Goal: Information Seeking & Learning: Learn about a topic

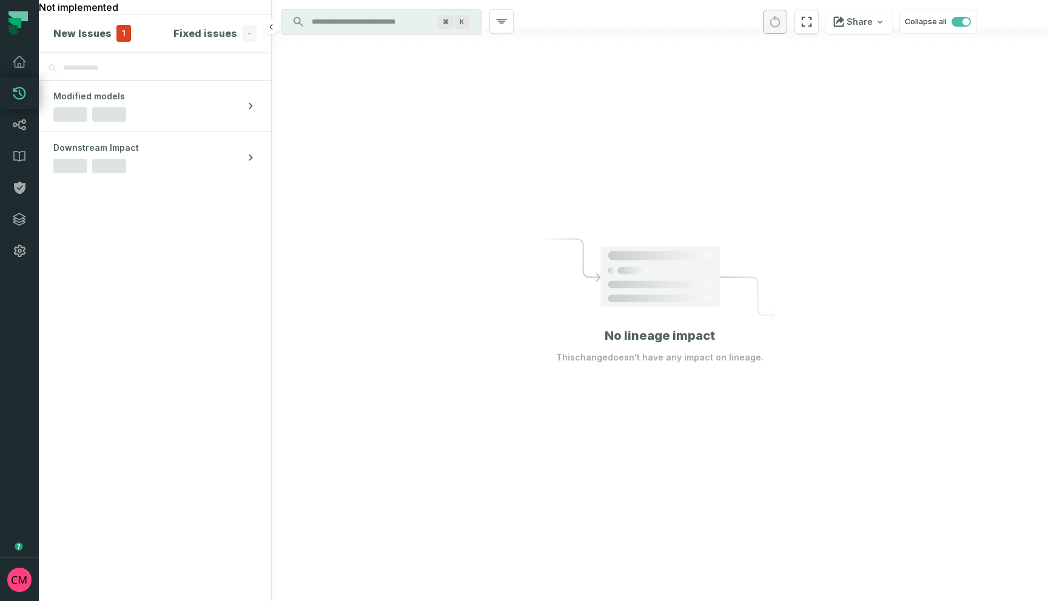
click at [88, 33] on h4 "New Issues" at bounding box center [82, 33] width 58 height 15
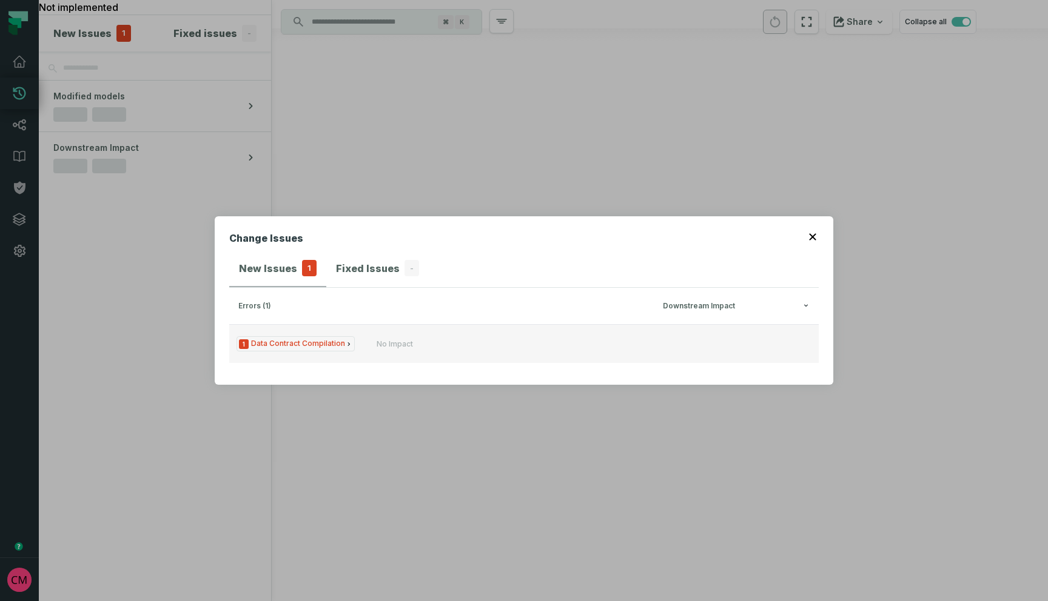
click at [315, 346] on span "1 Data Contract Compilation" at bounding box center [295, 343] width 118 height 15
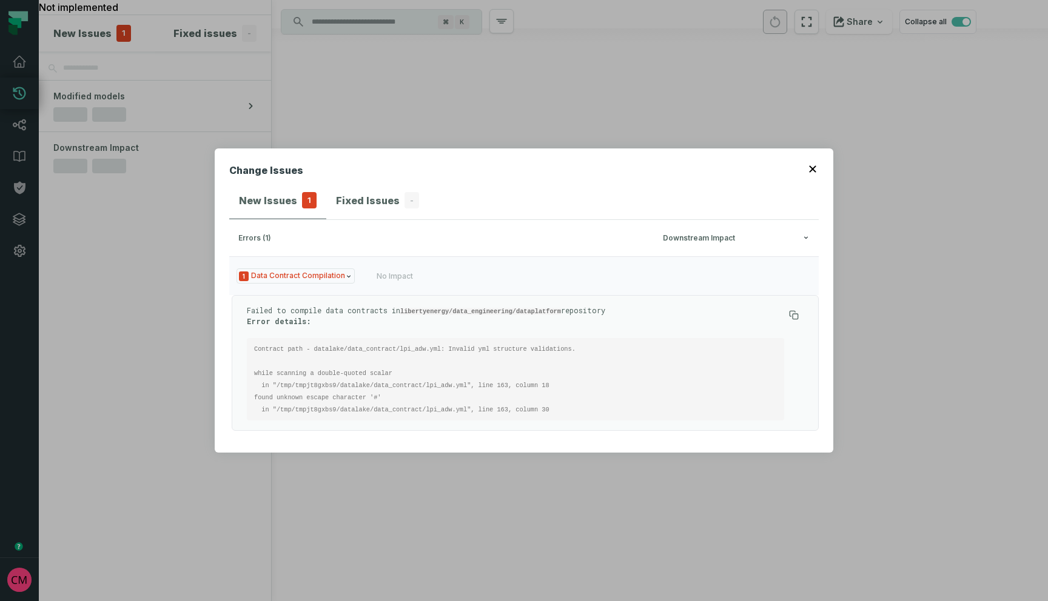
click at [812, 169] on icon "button" at bounding box center [812, 169] width 7 height 7
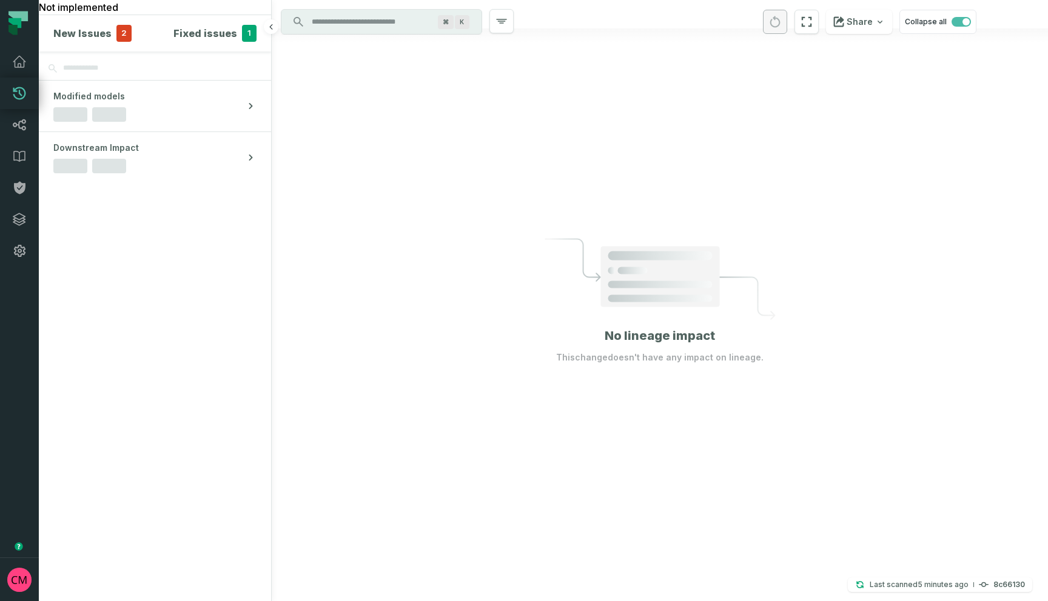
click at [95, 36] on h4 "New Issues" at bounding box center [82, 33] width 58 height 15
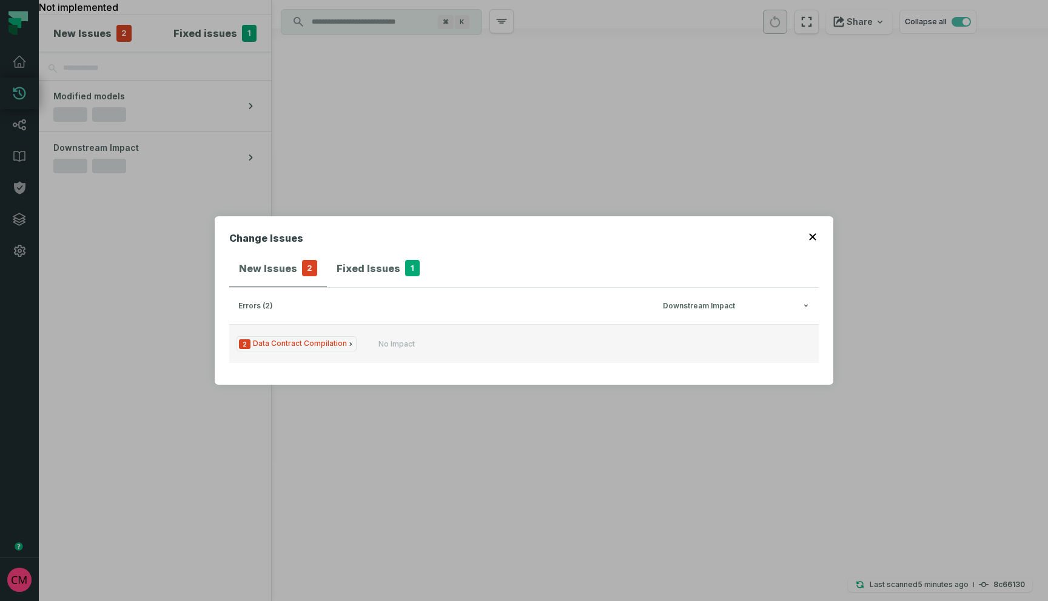
click at [321, 347] on span "2 Data Contract Compilation" at bounding box center [296, 343] width 120 height 15
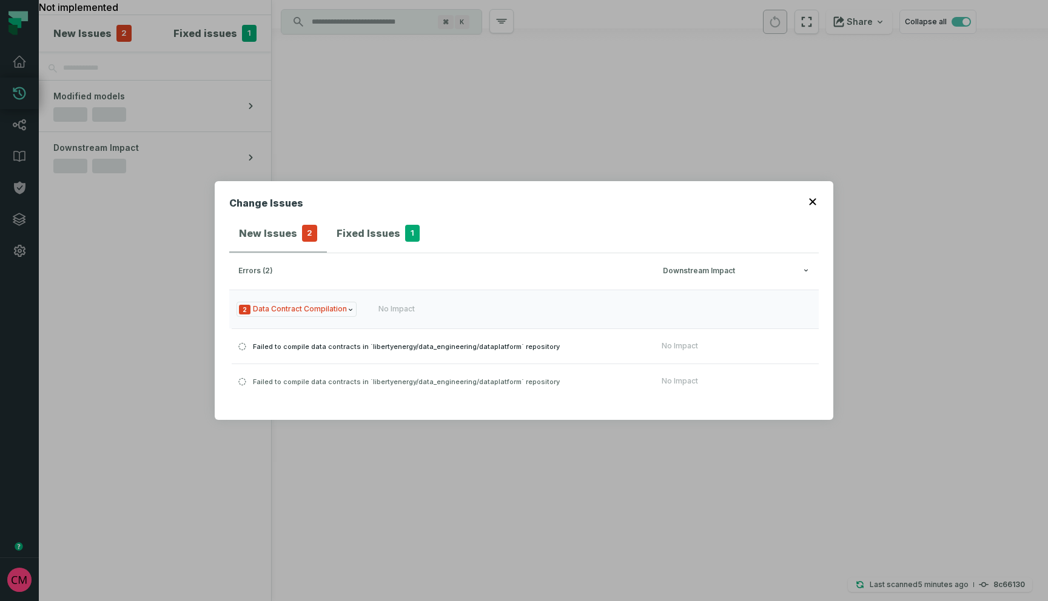
click at [450, 351] on div "Failed to compile data contracts in `libertyenergy/data_engineering/dataplatfor…" at bounding box center [443, 346] width 423 height 15
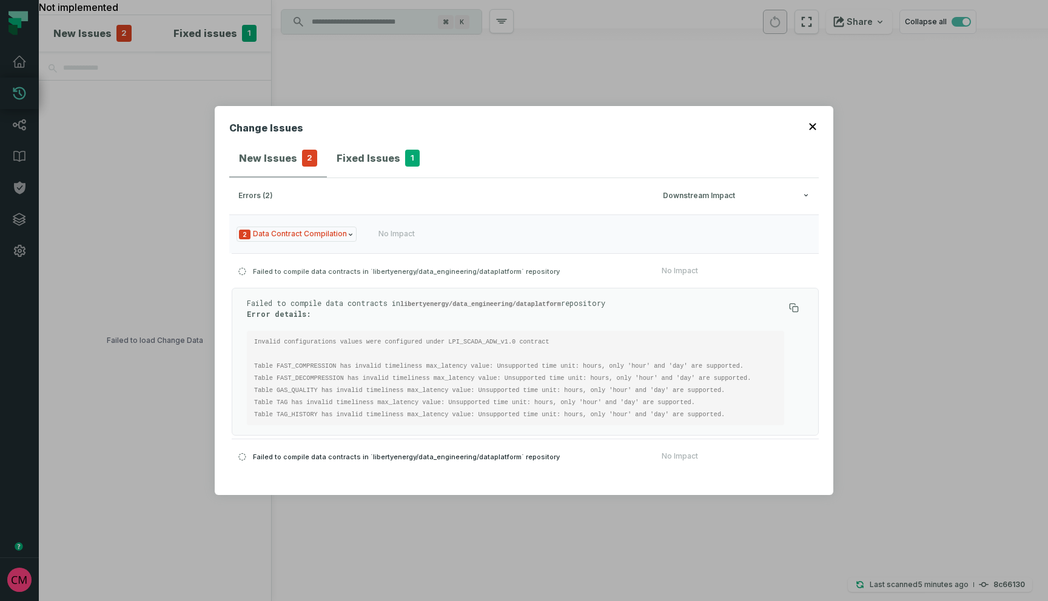
click at [446, 458] on span "Failed to compile data contracts in `libertyenergy/data_engineering/dataplatfor…" at bounding box center [406, 456] width 307 height 8
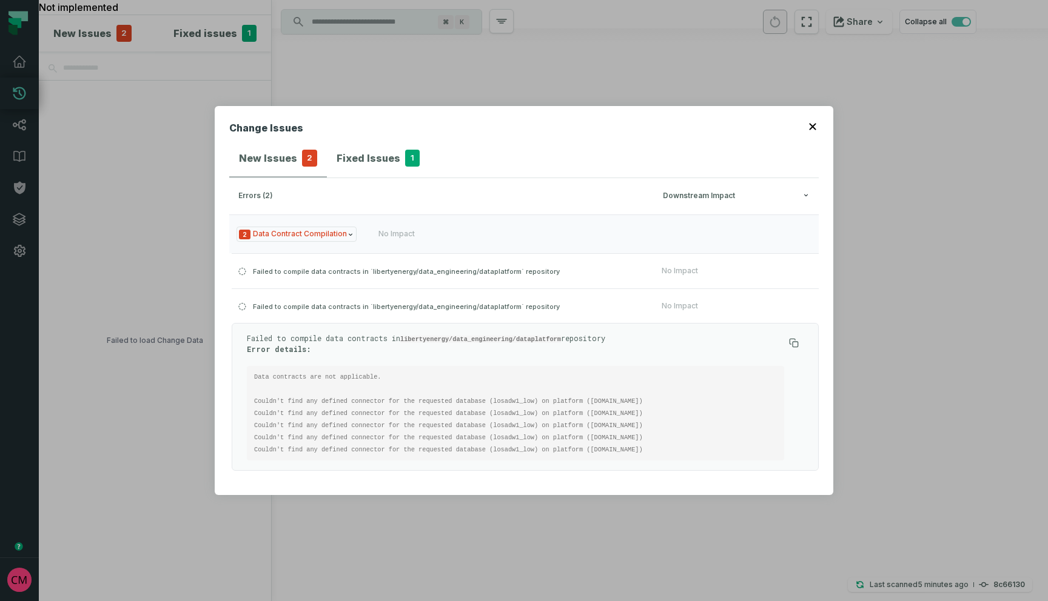
drag, startPoint x: 687, startPoint y: 451, endPoint x: 238, endPoint y: 400, distance: 452.2
click at [239, 400] on div "Failed to compile data contracts in libertyenergy/data_engineering/dataplatform…" at bounding box center [525, 397] width 587 height 148
copy code "Couldn't find any defined connector for the requested database (losadw1_low) on…"
click at [378, 270] on span "Failed to compile data contracts in `libertyenergy/data_engineering/dataplatfor…" at bounding box center [406, 271] width 307 height 8
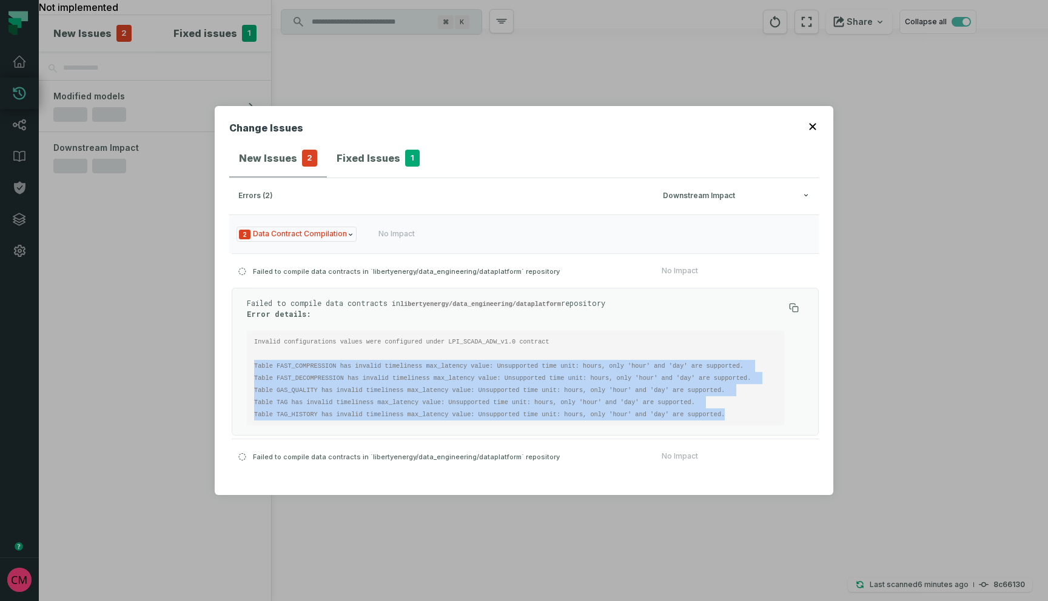
drag, startPoint x: 736, startPoint y: 413, endPoint x: 223, endPoint y: 368, distance: 515.5
click at [223, 368] on div "Change Issues New Issues 2 Fixed Issues 1 errors (2) Downstream Impact 2 Data C…" at bounding box center [524, 300] width 618 height 389
copy code "Table FAST_COMPRESSION has invalid timeliness max_latency value: Unsupported ti…"
